Goal: Information Seeking & Learning: Learn about a topic

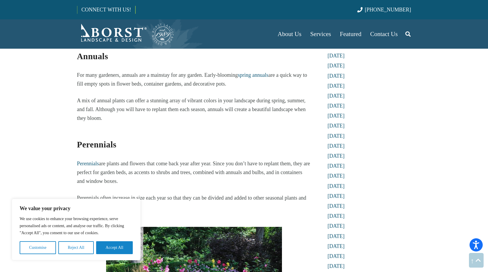
scroll to position [508, 0]
click at [148, 177] on p "Perennials are plants and flowers that come back year after year. Since you don…" at bounding box center [194, 172] width 234 height 26
click at [94, 163] on link "Perennials" at bounding box center [88, 163] width 22 height 6
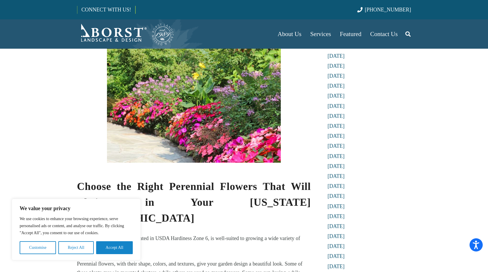
scroll to position [217, 0]
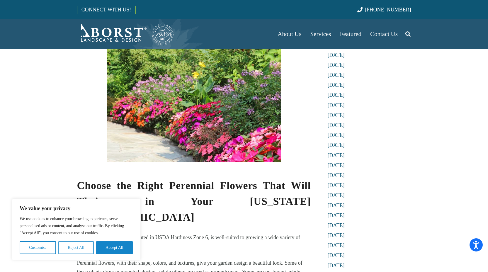
click at [79, 251] on button "Reject All" at bounding box center [75, 247] width 35 height 13
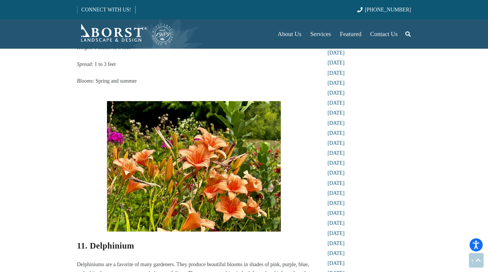
scroll to position [2065, 0]
